Goal: Task Accomplishment & Management: Manage account settings

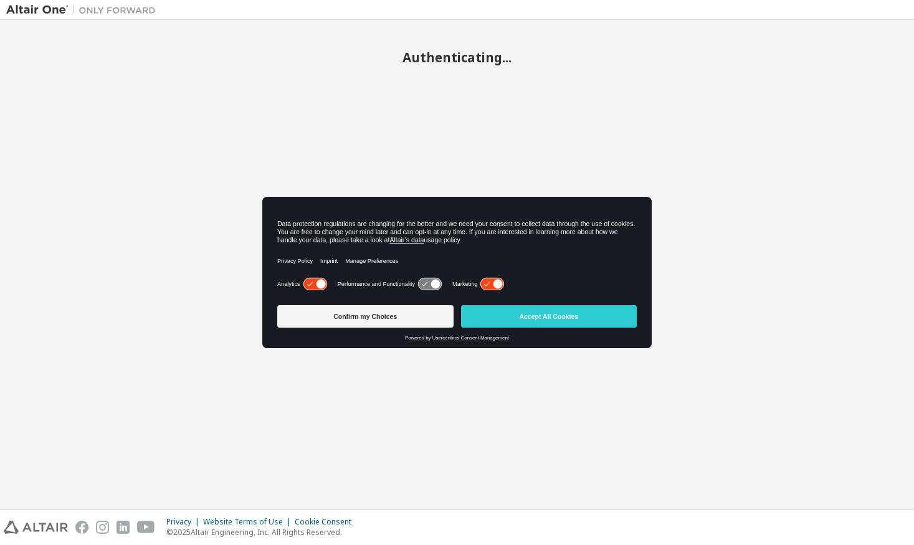
click at [492, 313] on body "Authenticating... Privacy Website Terms of Use Cookie Consent © 2025 Altair Eng…" at bounding box center [457, 272] width 914 height 545
click at [492, 315] on button "Accept All Cookies" at bounding box center [549, 316] width 176 height 22
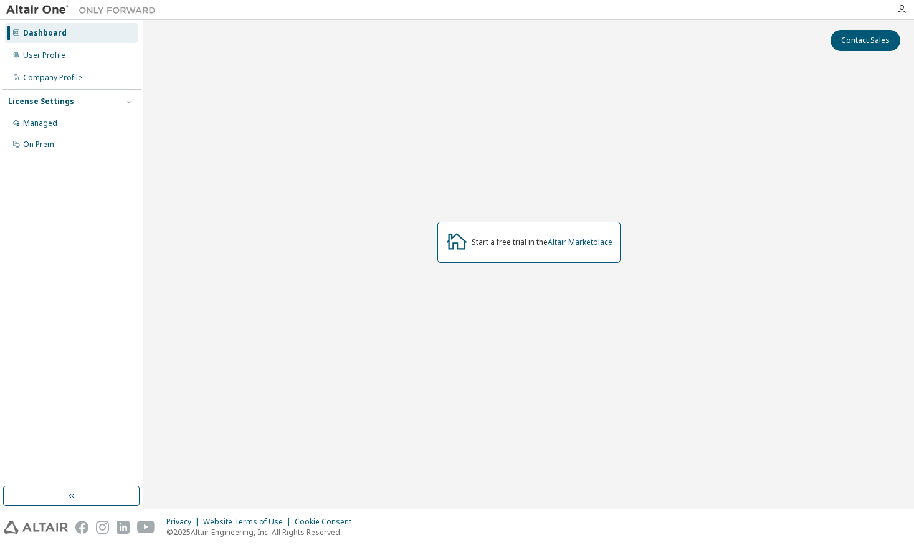
click at [549, 252] on div "Start a free trial in the Altair Marketplace" at bounding box center [528, 242] width 183 height 41
click at [66, 125] on div "Managed" at bounding box center [71, 123] width 133 height 20
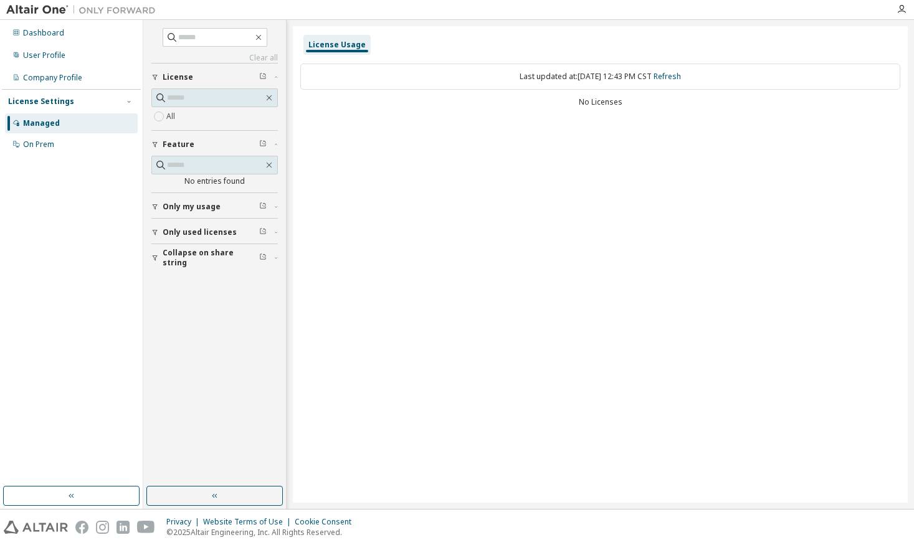
click at [609, 75] on div "Last updated at: [DATE] 12:43 PM CST Refresh" at bounding box center [600, 77] width 600 height 26
click at [78, 139] on div "On Prem" at bounding box center [71, 145] width 133 height 20
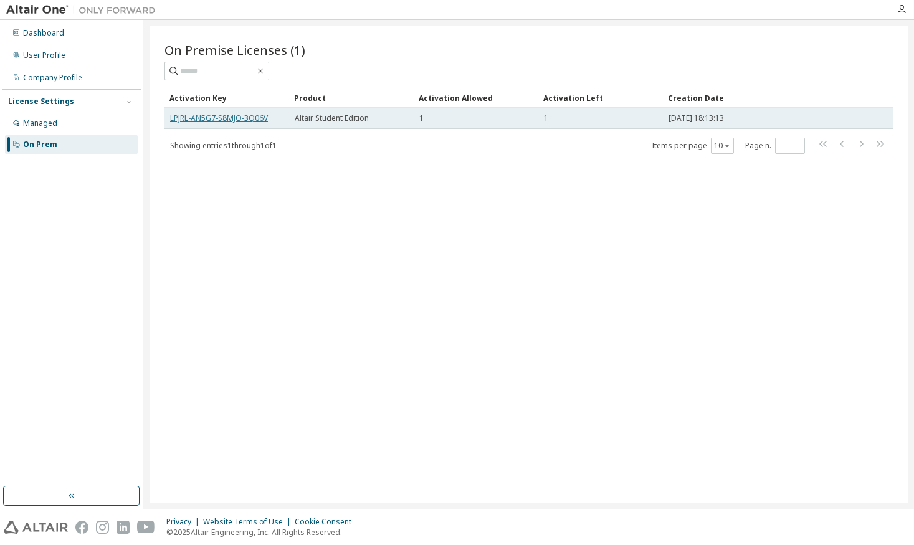
click at [265, 118] on link "LPJRL-AN5G7-S8MJO-3Q06V" at bounding box center [219, 118] width 98 height 11
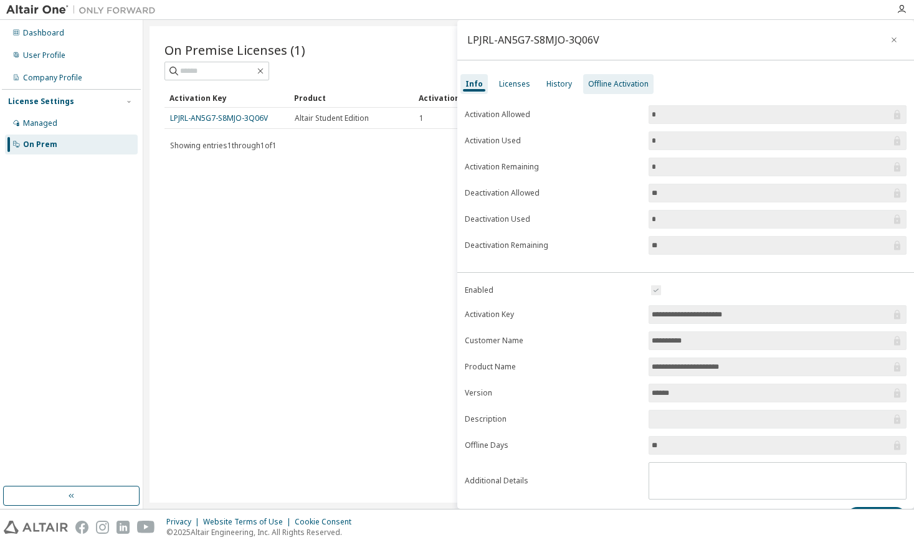
click at [618, 85] on div "Offline Activation" at bounding box center [618, 84] width 60 height 10
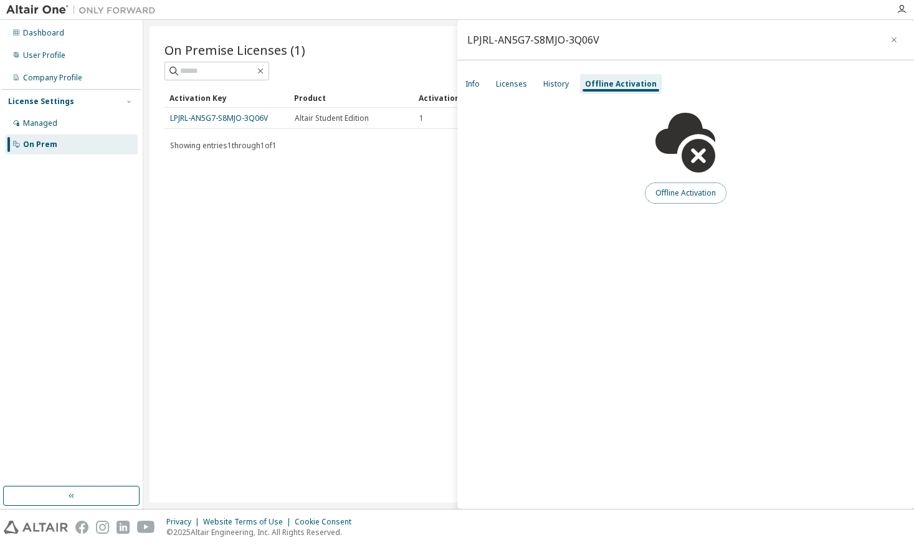
click at [663, 202] on button "Offline Activation" at bounding box center [686, 192] width 82 height 21
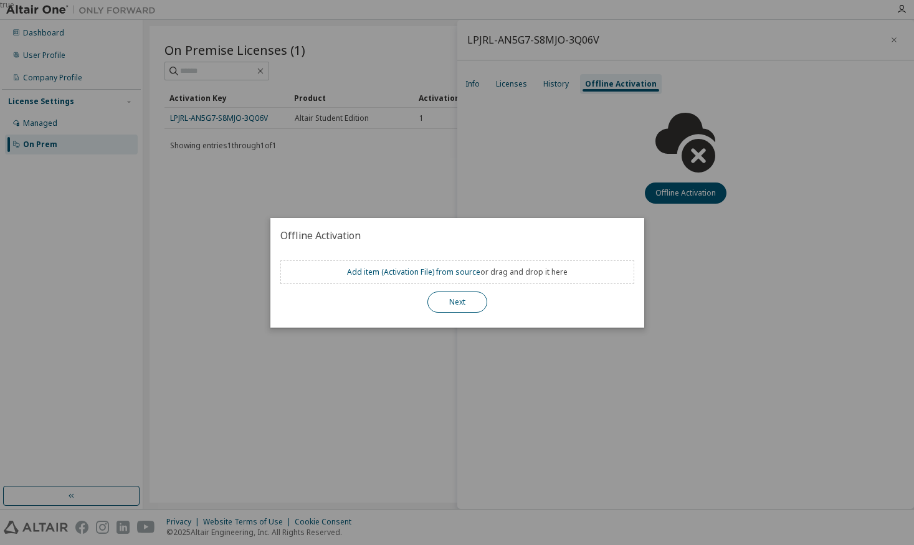
click at [449, 296] on button "Next" at bounding box center [457, 301] width 60 height 21
click at [456, 388] on div "true" at bounding box center [457, 272] width 914 height 545
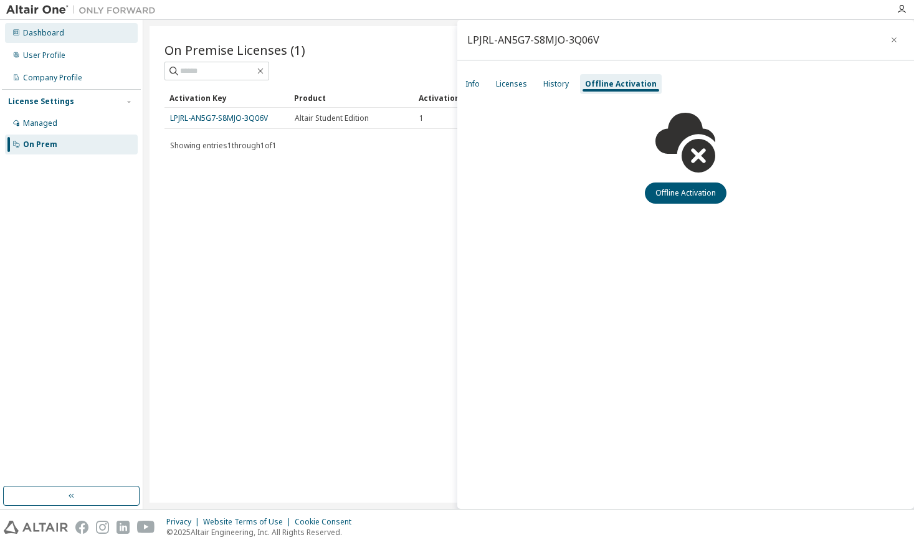
click at [67, 36] on div "Dashboard" at bounding box center [71, 33] width 133 height 20
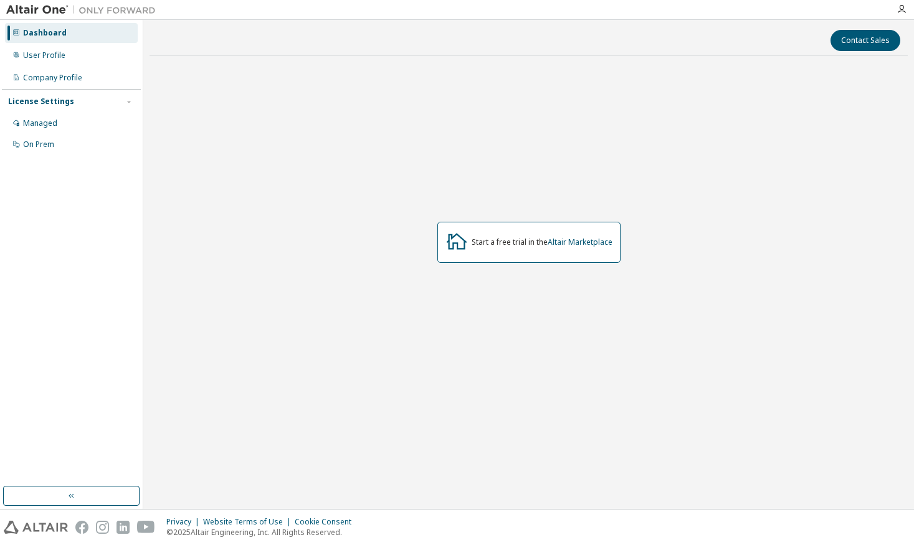
click at [36, 16] on img at bounding box center [84, 10] width 156 height 12
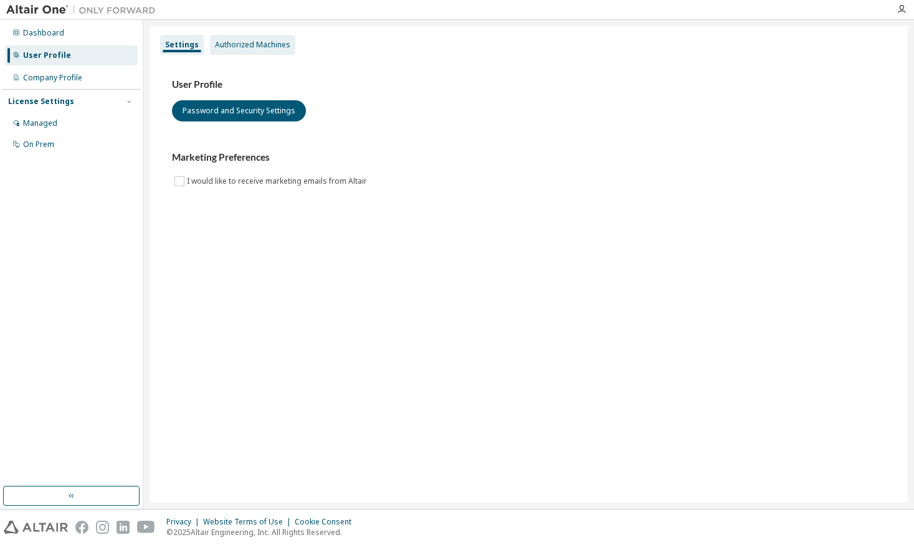
click at [278, 40] on div "Authorized Machines" at bounding box center [252, 45] width 75 height 10
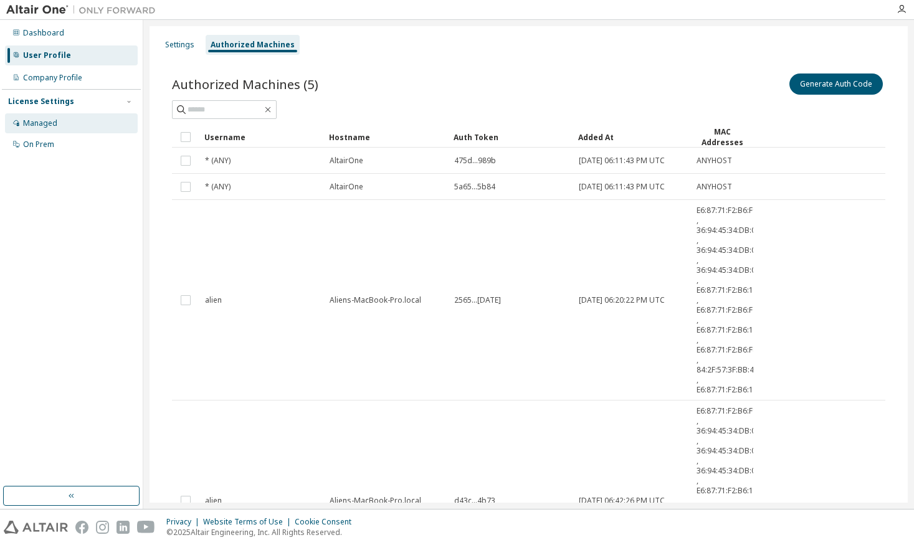
click at [103, 123] on div "Managed" at bounding box center [71, 123] width 133 height 20
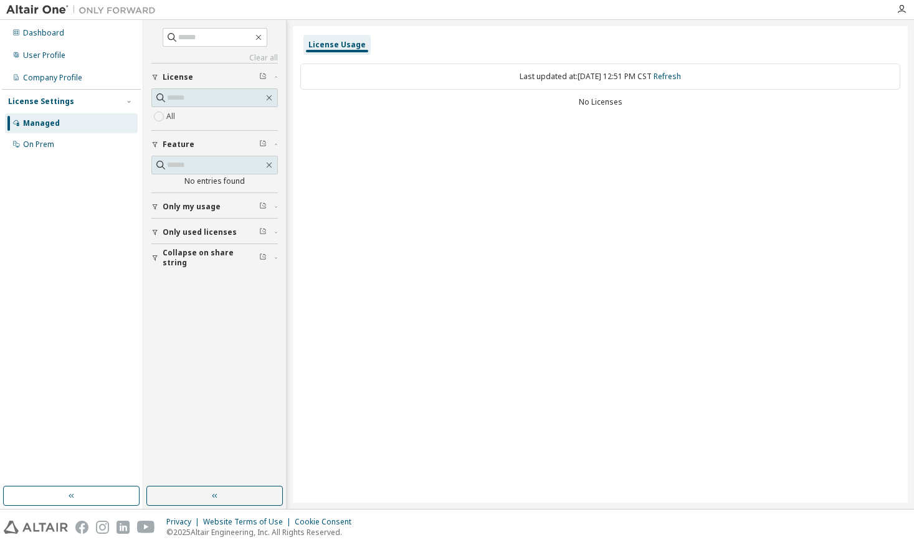
click at [199, 210] on span "Only my usage" at bounding box center [192, 207] width 58 height 10
click at [205, 224] on div "Yes No" at bounding box center [214, 233] width 126 height 30
click at [60, 2] on div at bounding box center [81, 9] width 162 height 19
